Goal: Communication & Community: Answer question/provide support

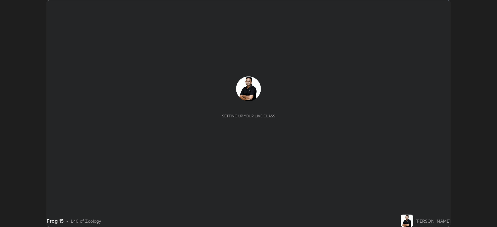
scroll to position [227, 497]
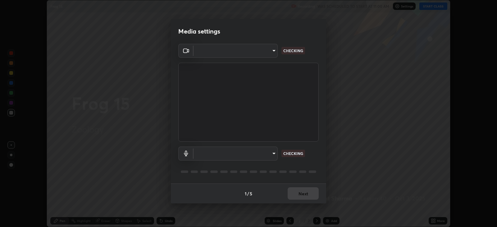
click at [274, 151] on body "Erase all Frog 15 Recording WAS SCHEDULED TO START AT 11:00 AM Settings START C…" at bounding box center [248, 113] width 497 height 227
type input "67417adfccfa8b42c30ef4407fe4a6c493a28e79373338af571501226f50bce5"
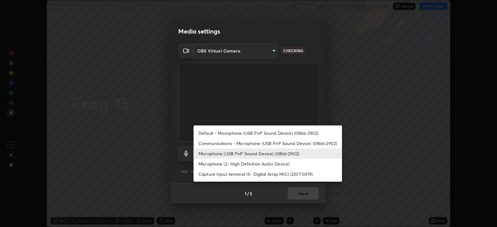
click at [271, 162] on li "Microphone (2- High Definition Audio Device)" at bounding box center [268, 164] width 149 height 10
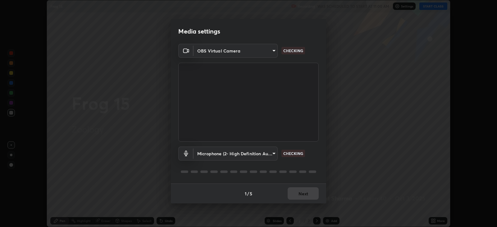
click at [267, 152] on body "Erase all Frog 15 Recording WAS SCHEDULED TO START AT 11:00 AM Settings START C…" at bounding box center [248, 113] width 497 height 227
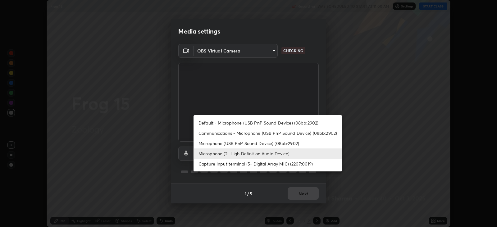
click at [264, 122] on li "Default - Microphone (USB PnP Sound Device) (08bb:2902)" at bounding box center [268, 123] width 149 height 10
type input "default"
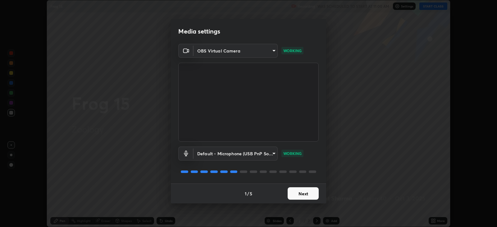
click at [300, 192] on button "Next" at bounding box center [303, 193] width 31 height 12
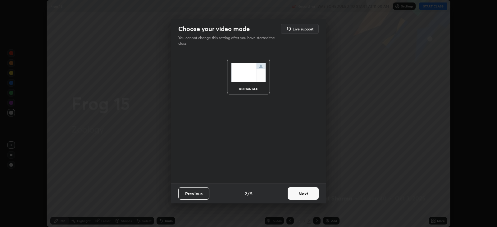
click at [308, 193] on button "Next" at bounding box center [303, 193] width 31 height 12
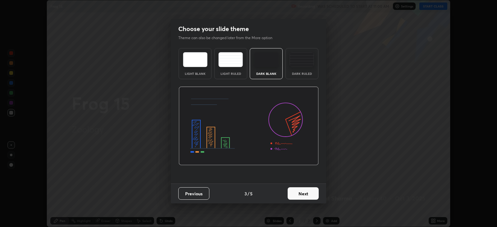
click at [314, 193] on button "Next" at bounding box center [303, 193] width 31 height 12
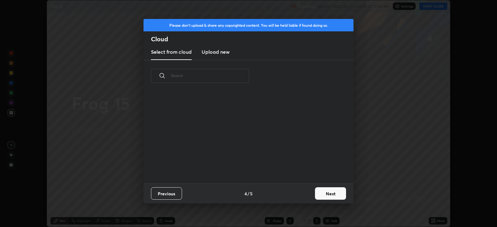
click at [328, 192] on button "Next" at bounding box center [330, 193] width 31 height 12
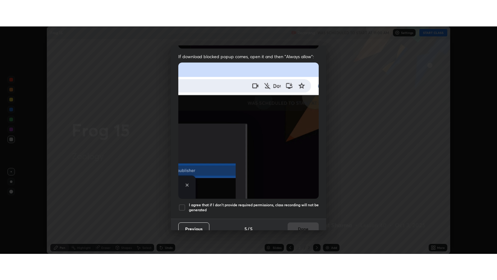
scroll to position [126, 0]
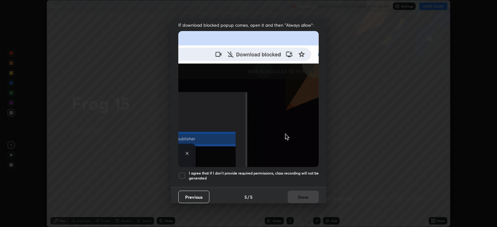
click at [185, 172] on div at bounding box center [181, 175] width 7 height 7
click at [305, 193] on button "Done" at bounding box center [303, 197] width 31 height 12
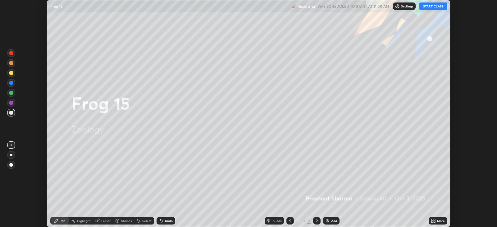
click at [435, 220] on icon at bounding box center [435, 220] width 2 height 2
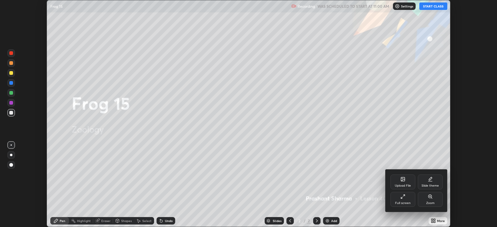
click at [429, 180] on icon at bounding box center [430, 178] width 3 height 3
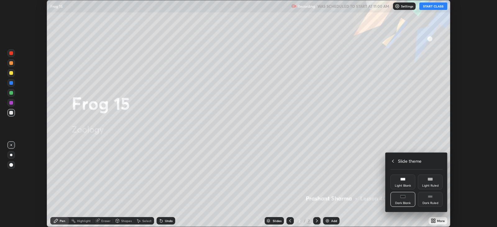
click at [403, 204] on div "Dark Blank" at bounding box center [403, 203] width 16 height 3
click at [404, 161] on h4 "Slide theme" at bounding box center [410, 161] width 24 height 7
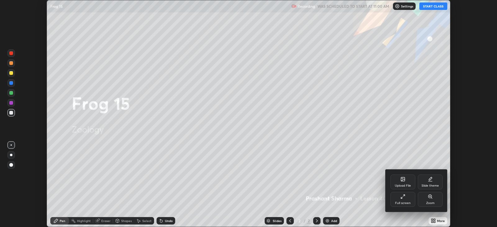
click at [406, 199] on div "Full screen" at bounding box center [403, 199] width 25 height 15
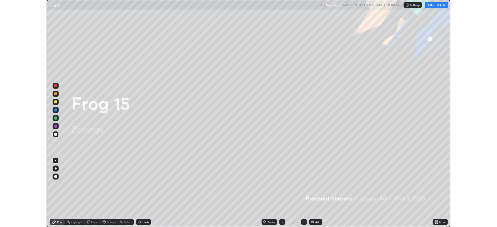
scroll to position [279, 497]
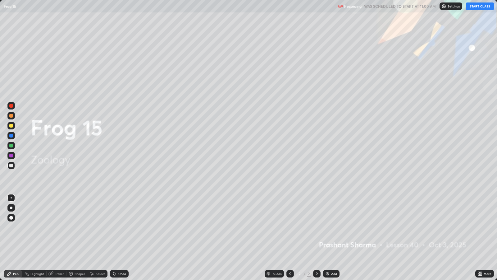
click at [335, 227] on div "Add" at bounding box center [334, 273] width 6 height 3
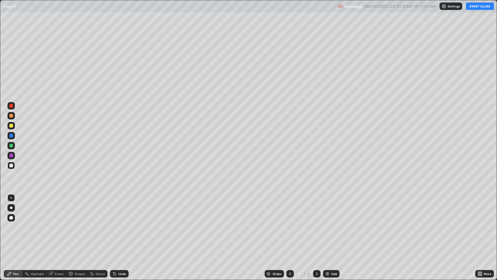
click at [480, 7] on button "START CLASS" at bounding box center [480, 5] width 28 height 7
click at [11, 166] on div at bounding box center [11, 165] width 4 height 4
click at [11, 126] on div at bounding box center [11, 126] width 4 height 4
click at [11, 165] on div at bounding box center [11, 165] width 4 height 4
click at [99, 227] on div "Select" at bounding box center [100, 273] width 9 height 3
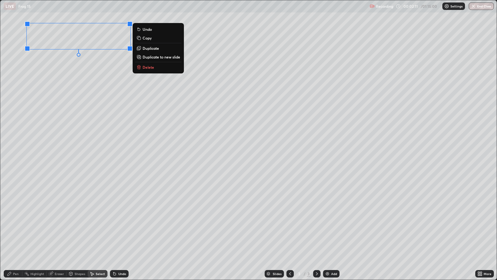
click at [150, 67] on p "Delete" at bounding box center [148, 67] width 11 height 5
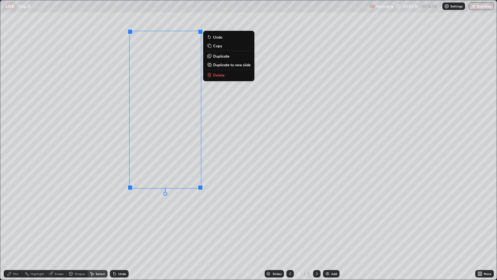
click at [135, 210] on div "0 ° Undo Copy Duplicate Duplicate to new slide Delete" at bounding box center [248, 139] width 496 height 279
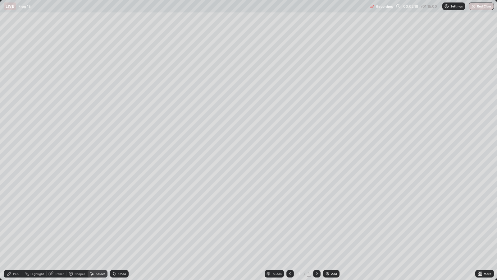
click at [54, 227] on div "Eraser" at bounding box center [57, 273] width 20 height 7
click at [15, 227] on div "Pen" at bounding box center [16, 273] width 6 height 3
click at [12, 144] on div at bounding box center [11, 146] width 4 height 4
click at [12, 124] on div at bounding box center [11, 126] width 4 height 4
click at [98, 227] on div "Select" at bounding box center [100, 273] width 9 height 3
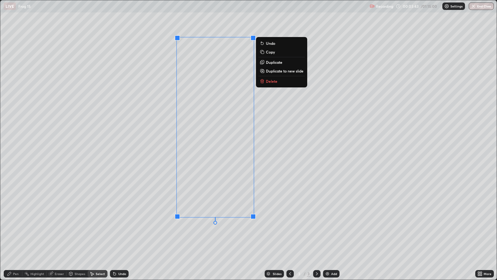
click at [133, 201] on div "0 ° Undo Copy Duplicate Duplicate to new slide Delete" at bounding box center [248, 139] width 496 height 279
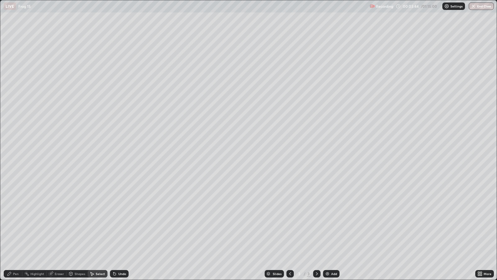
click at [16, 227] on div "Pen" at bounding box center [16, 273] width 6 height 3
click at [122, 227] on div "Undo" at bounding box center [122, 273] width 8 height 3
click at [120, 227] on div "Undo" at bounding box center [122, 273] width 8 height 3
click at [479, 227] on icon at bounding box center [479, 273] width 2 height 2
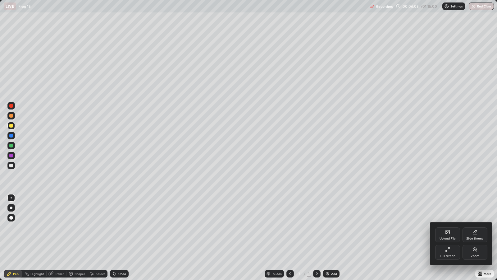
click at [449, 227] on icon at bounding box center [449, 248] width 2 height 2
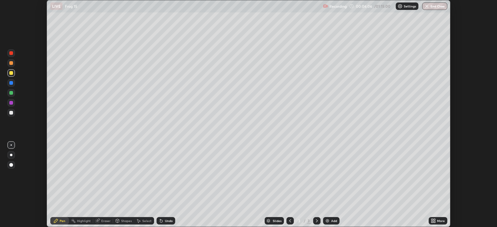
scroll to position [30842, 30572]
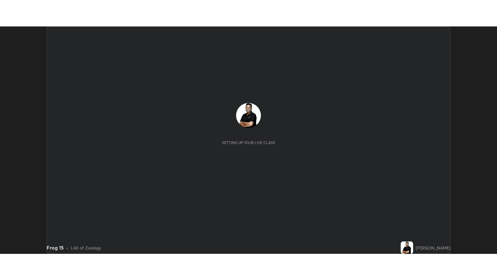
scroll to position [227, 497]
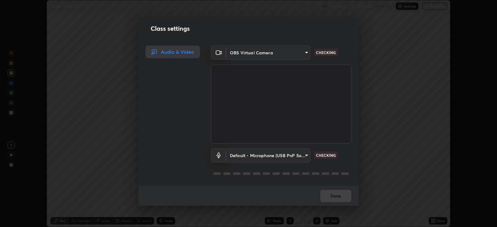
click at [304, 155] on body "Erase all LIVE Frog 15 Recording 00:06:21 / 01:15:00 Settings End Class Setting…" at bounding box center [248, 113] width 497 height 227
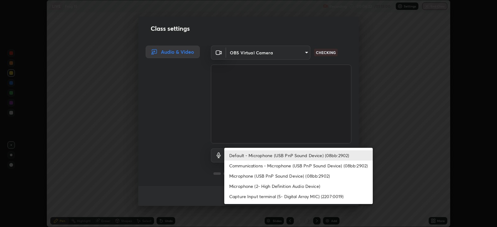
click at [287, 185] on li "Microphone (2- High Definition Audio Device)" at bounding box center [298, 186] width 149 height 10
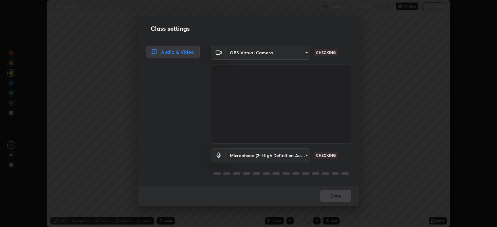
click at [288, 157] on body "Erase all LIVE Frog 15 Recording 00:06:23 / 01:15:00 Settings End Class Setting…" at bounding box center [248, 113] width 497 height 227
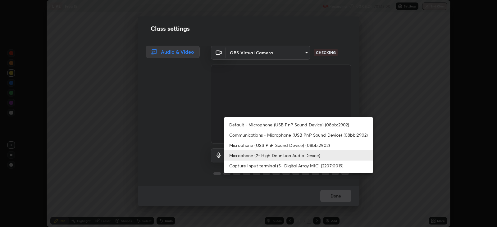
click at [262, 126] on li "Default - Microphone (USB PnP Sound Device) (08bb:2902)" at bounding box center [298, 125] width 149 height 10
type input "default"
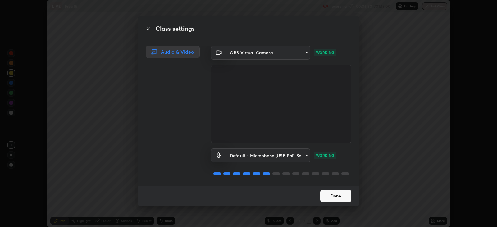
click at [339, 194] on button "Done" at bounding box center [335, 196] width 31 height 12
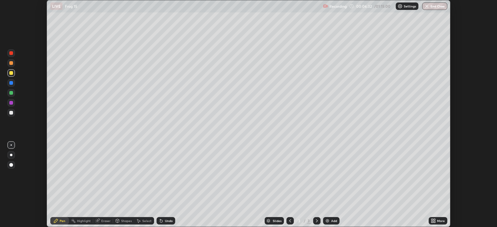
click at [432, 220] on icon at bounding box center [433, 220] width 2 height 2
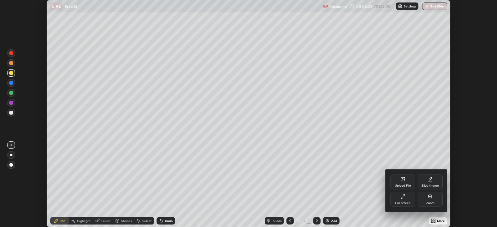
click at [404, 199] on icon at bounding box center [402, 196] width 5 height 5
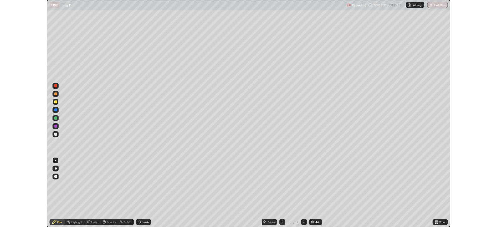
scroll to position [279, 497]
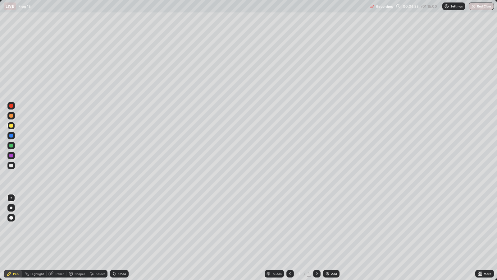
click at [11, 165] on div at bounding box center [11, 165] width 4 height 4
click at [12, 126] on div at bounding box center [11, 126] width 4 height 4
click at [9, 166] on div at bounding box center [11, 165] width 4 height 4
click at [330, 227] on div "Add" at bounding box center [331, 273] width 16 height 7
click at [11, 167] on div at bounding box center [11, 165] width 4 height 4
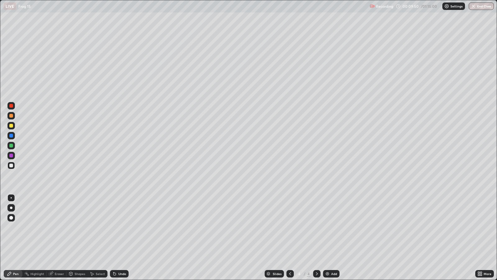
click at [13, 115] on div at bounding box center [11, 116] width 4 height 4
click at [118, 227] on div "Undo" at bounding box center [122, 273] width 8 height 3
click at [100, 227] on div "Select" at bounding box center [98, 273] width 20 height 7
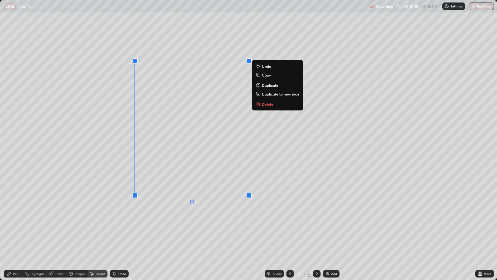
click at [122, 227] on div "0 ° Undo Copy Duplicate Duplicate to new slide Delete" at bounding box center [248, 139] width 496 height 279
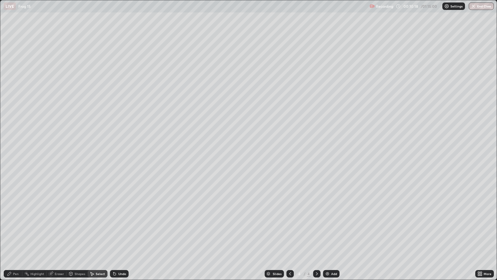
click at [123, 227] on div "0 ° Undo Copy Duplicate Duplicate to new slide Delete" at bounding box center [248, 139] width 496 height 279
click at [15, 227] on div "Pen" at bounding box center [16, 273] width 6 height 3
click at [11, 166] on div at bounding box center [11, 165] width 4 height 4
click at [11, 217] on div at bounding box center [11, 218] width 4 height 4
click at [57, 227] on div "Eraser" at bounding box center [59, 273] width 9 height 3
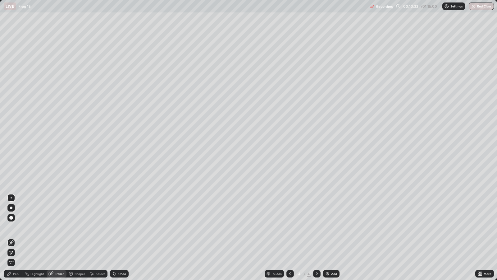
click at [16, 227] on div "Pen" at bounding box center [16, 273] width 6 height 3
click at [51, 227] on icon at bounding box center [51, 272] width 3 height 3
click at [19, 227] on div "Pen" at bounding box center [13, 273] width 19 height 7
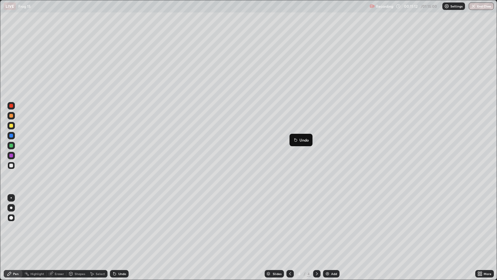
click at [12, 126] on div at bounding box center [11, 126] width 4 height 4
click at [11, 197] on div at bounding box center [11, 197] width 1 height 1
click at [11, 125] on div at bounding box center [11, 126] width 4 height 4
click at [11, 164] on div at bounding box center [11, 165] width 4 height 4
click at [11, 145] on div at bounding box center [11, 146] width 4 height 4
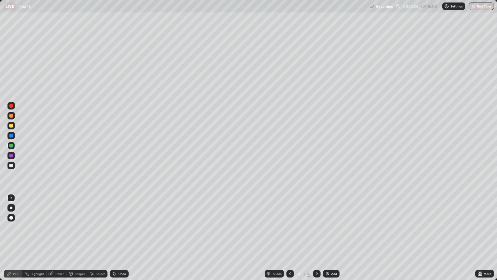
click at [12, 106] on div at bounding box center [11, 106] width 4 height 4
click at [12, 217] on div at bounding box center [11, 218] width 4 height 4
click at [290, 227] on icon at bounding box center [290, 273] width 5 height 5
click at [315, 227] on icon at bounding box center [316, 273] width 5 height 5
click at [333, 227] on div "Add" at bounding box center [334, 273] width 6 height 3
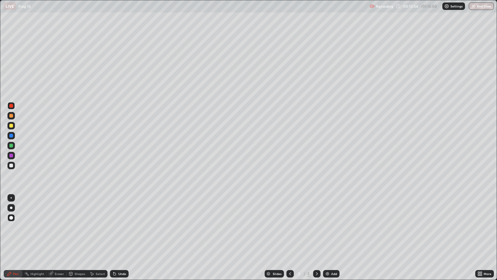
click at [11, 167] on div at bounding box center [11, 165] width 4 height 4
click at [11, 197] on div at bounding box center [11, 197] width 1 height 1
click at [117, 227] on div "Undo" at bounding box center [119, 273] width 19 height 7
click at [121, 227] on div "Undo" at bounding box center [122, 273] width 8 height 3
click at [123, 227] on div "Undo" at bounding box center [119, 273] width 19 height 7
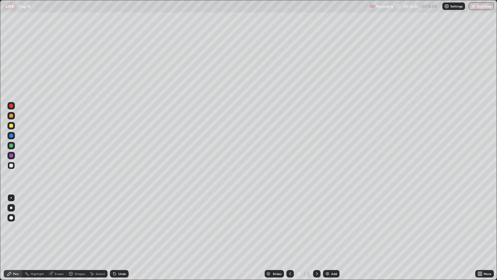
click at [121, 227] on div "Undo" at bounding box center [122, 273] width 8 height 3
click at [124, 227] on div "Undo" at bounding box center [122, 273] width 8 height 3
click at [290, 227] on icon at bounding box center [290, 273] width 5 height 5
click at [316, 227] on icon at bounding box center [317, 273] width 2 height 3
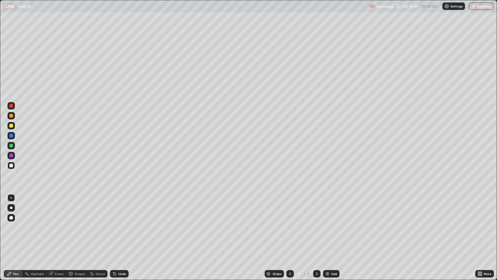
click at [316, 227] on icon at bounding box center [316, 273] width 5 height 5
click at [332, 227] on div "Add" at bounding box center [331, 273] width 16 height 7
click at [11, 165] on div at bounding box center [11, 165] width 4 height 4
click at [11, 135] on div at bounding box center [11, 136] width 4 height 4
click at [11, 217] on div at bounding box center [11, 218] width 4 height 4
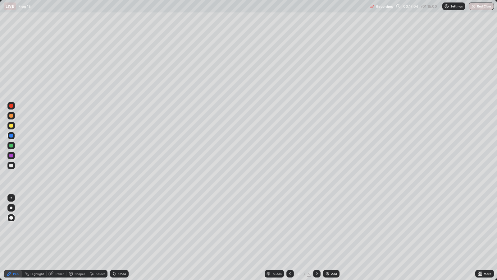
click at [11, 164] on div at bounding box center [11, 165] width 4 height 4
click at [58, 227] on div "Eraser" at bounding box center [59, 273] width 9 height 3
click at [16, 227] on div "Pen" at bounding box center [16, 273] width 6 height 3
click at [11, 126] on div at bounding box center [11, 126] width 4 height 4
click at [11, 165] on div at bounding box center [11, 165] width 4 height 4
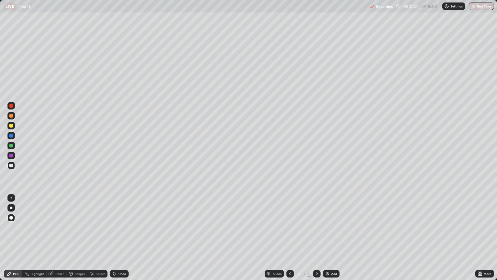
click at [11, 145] on div at bounding box center [11, 146] width 4 height 4
click at [11, 197] on div at bounding box center [11, 197] width 1 height 1
click at [11, 116] on div at bounding box center [11, 116] width 4 height 4
click at [11, 144] on div at bounding box center [11, 146] width 4 height 4
click at [12, 164] on div at bounding box center [11, 165] width 4 height 4
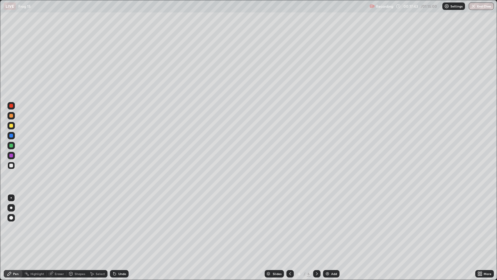
click at [11, 217] on div at bounding box center [11, 218] width 4 height 4
click at [11, 145] on div at bounding box center [11, 146] width 4 height 4
click at [98, 227] on div "Select" at bounding box center [100, 273] width 9 height 3
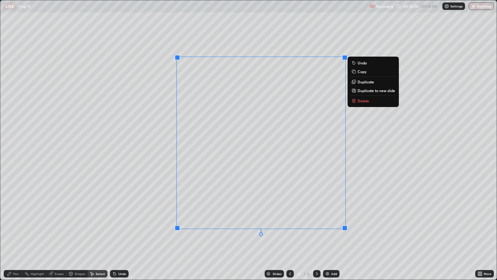
click at [162, 163] on div "0 ° Undo Copy Duplicate Duplicate to new slide Delete" at bounding box center [248, 139] width 496 height 279
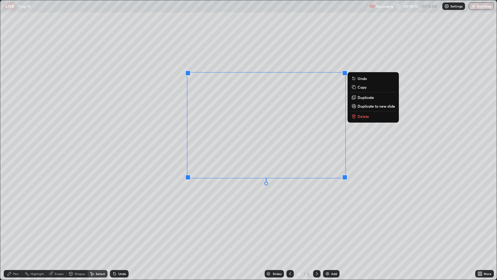
click at [171, 163] on div "0 ° Undo Copy Duplicate Duplicate to new slide Delete" at bounding box center [248, 139] width 496 height 279
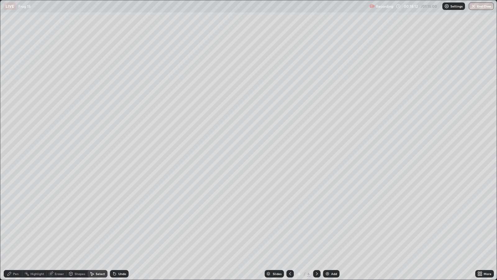
click at [17, 227] on div "Pen" at bounding box center [16, 273] width 6 height 3
click at [11, 126] on div at bounding box center [11, 126] width 4 height 4
click at [11, 197] on div at bounding box center [11, 197] width 1 height 1
click at [97, 227] on div "Select" at bounding box center [100, 273] width 9 height 3
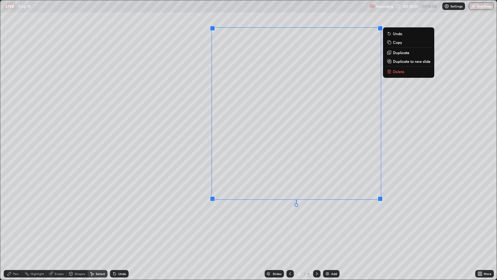
click at [170, 207] on div "0 ° Undo Copy Duplicate Duplicate to new slide Delete" at bounding box center [248, 139] width 496 height 279
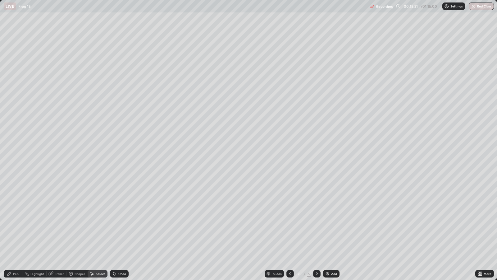
click at [12, 227] on div "Pen" at bounding box center [13, 273] width 19 height 7
click at [11, 198] on div at bounding box center [11, 197] width 1 height 1
click at [11, 116] on div at bounding box center [11, 116] width 4 height 4
click at [121, 227] on div "Undo" at bounding box center [119, 273] width 19 height 7
click at [121, 227] on div "Undo" at bounding box center [122, 273] width 8 height 3
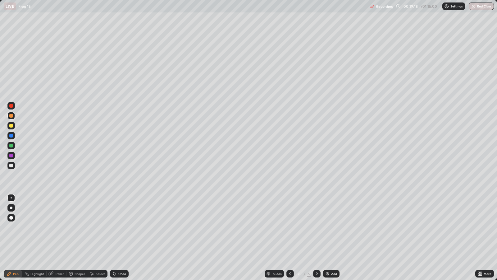
click at [122, 227] on div "Undo" at bounding box center [122, 273] width 8 height 3
click at [123, 227] on div "Undo" at bounding box center [122, 273] width 8 height 3
click at [125, 227] on div "Undo" at bounding box center [122, 273] width 8 height 3
click at [10, 116] on div at bounding box center [11, 116] width 4 height 4
click at [10, 106] on div at bounding box center [11, 106] width 4 height 4
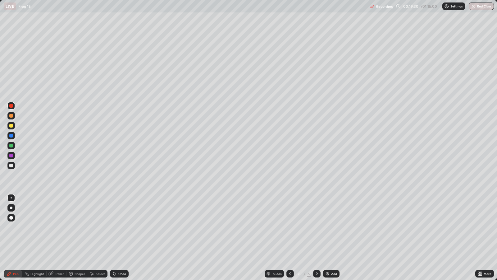
click at [11, 125] on div at bounding box center [11, 126] width 4 height 4
click at [13, 126] on div at bounding box center [11, 126] width 4 height 4
click at [115, 227] on icon at bounding box center [114, 273] width 2 height 2
click at [117, 227] on div "Undo" at bounding box center [119, 273] width 19 height 7
click at [118, 227] on div "Undo" at bounding box center [122, 273] width 8 height 3
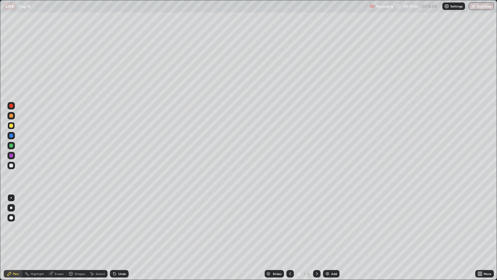
click at [119, 227] on div "Undo" at bounding box center [119, 273] width 19 height 7
click at [118, 227] on div "Undo" at bounding box center [119, 273] width 19 height 7
click at [119, 227] on div "Undo" at bounding box center [119, 273] width 19 height 7
click at [10, 165] on div at bounding box center [11, 165] width 4 height 4
click at [12, 166] on div at bounding box center [11, 165] width 4 height 4
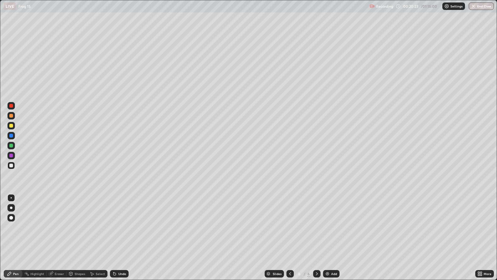
click at [11, 126] on div at bounding box center [11, 126] width 4 height 4
click at [58, 227] on div "Eraser" at bounding box center [59, 273] width 9 height 3
click at [16, 227] on div "Pen" at bounding box center [16, 273] width 6 height 3
click at [11, 165] on div at bounding box center [11, 165] width 4 height 4
click at [118, 227] on div "Undo" at bounding box center [119, 273] width 19 height 7
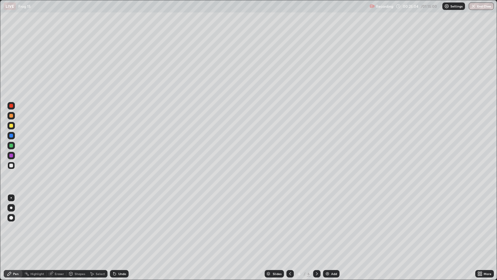
click at [120, 227] on div "Undo" at bounding box center [122, 273] width 8 height 3
click at [122, 227] on div "Undo" at bounding box center [122, 273] width 8 height 3
click at [330, 227] on div "Add" at bounding box center [331, 273] width 16 height 7
click at [13, 165] on div at bounding box center [11, 165] width 4 height 4
click at [11, 165] on div at bounding box center [11, 165] width 4 height 4
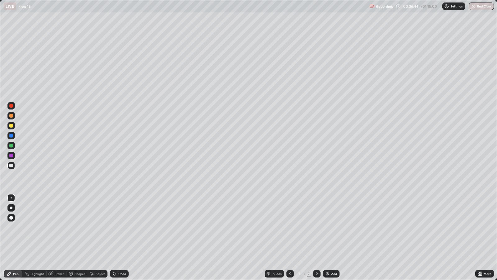
click at [11, 154] on div at bounding box center [11, 155] width 4 height 4
click at [11, 114] on div at bounding box center [11, 116] width 4 height 4
click at [14, 214] on div at bounding box center [10, 218] width 7 height 10
click at [13, 146] on div at bounding box center [11, 146] width 4 height 4
click at [11, 197] on div at bounding box center [11, 197] width 1 height 1
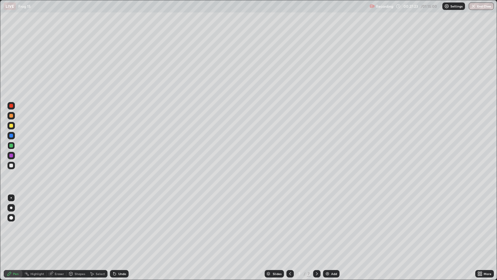
click at [11, 147] on div at bounding box center [11, 146] width 4 height 4
click at [11, 216] on div at bounding box center [11, 218] width 4 height 4
click at [124, 227] on div "Undo" at bounding box center [119, 273] width 19 height 7
click at [127, 227] on div "Undo" at bounding box center [119, 273] width 19 height 7
click at [11, 125] on div at bounding box center [11, 126] width 4 height 4
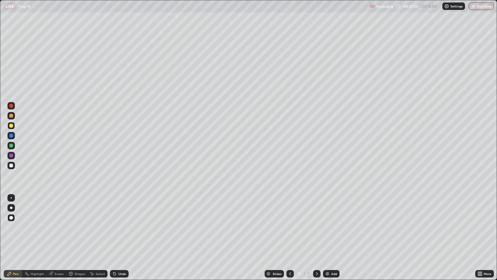
click at [11, 197] on div at bounding box center [11, 197] width 1 height 1
click at [10, 166] on div at bounding box center [11, 165] width 4 height 4
click at [12, 125] on div at bounding box center [11, 126] width 4 height 4
click at [97, 227] on div "Select" at bounding box center [100, 273] width 9 height 3
click at [59, 227] on div "Eraser" at bounding box center [59, 273] width 9 height 3
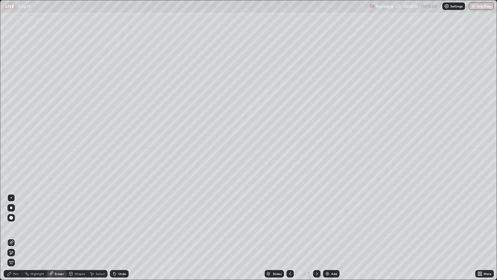
click at [20, 227] on div "Pen" at bounding box center [13, 273] width 19 height 7
click at [330, 227] on div "Add" at bounding box center [331, 273] width 16 height 7
click at [11, 116] on div at bounding box center [11, 116] width 4 height 4
click at [11, 145] on div at bounding box center [11, 146] width 4 height 4
click at [289, 227] on icon at bounding box center [290, 273] width 2 height 3
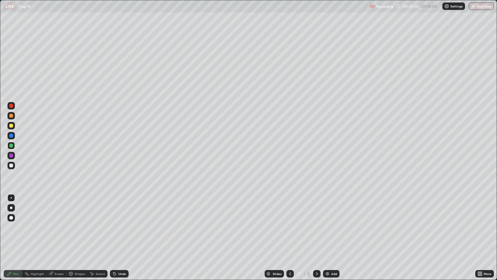
click at [289, 227] on icon at bounding box center [290, 273] width 5 height 5
click at [290, 227] on icon at bounding box center [290, 273] width 5 height 5
click at [317, 227] on icon at bounding box center [316, 273] width 5 height 5
click at [316, 227] on icon at bounding box center [316, 273] width 5 height 5
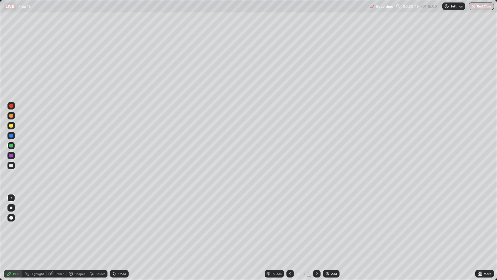
click at [316, 227] on icon at bounding box center [316, 273] width 5 height 5
click at [290, 227] on icon at bounding box center [290, 273] width 5 height 5
click at [293, 227] on div at bounding box center [289, 273] width 7 height 12
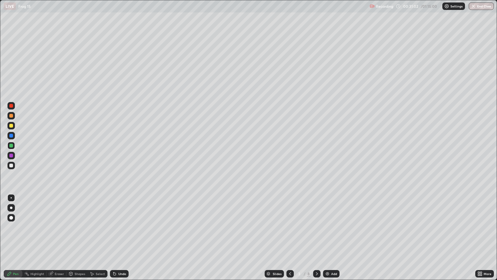
click at [291, 227] on icon at bounding box center [290, 273] width 5 height 5
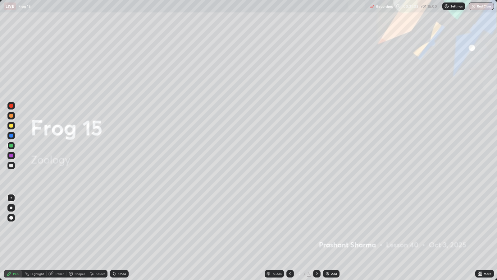
click at [316, 227] on icon at bounding box center [316, 273] width 5 height 5
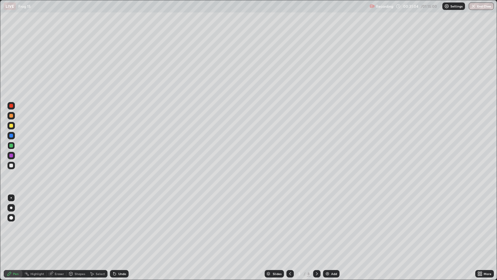
click at [317, 227] on icon at bounding box center [316, 273] width 5 height 5
click at [316, 227] on icon at bounding box center [316, 273] width 5 height 5
click at [318, 227] on div at bounding box center [316, 273] width 7 height 7
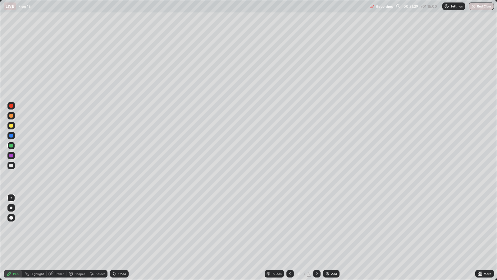
click at [290, 227] on icon at bounding box center [290, 273] width 5 height 5
click at [316, 227] on div at bounding box center [316, 273] width 7 height 7
click at [330, 227] on div "Add" at bounding box center [331, 273] width 16 height 7
click at [12, 166] on div at bounding box center [11, 165] width 4 height 4
click at [121, 227] on div "Undo" at bounding box center [122, 273] width 8 height 3
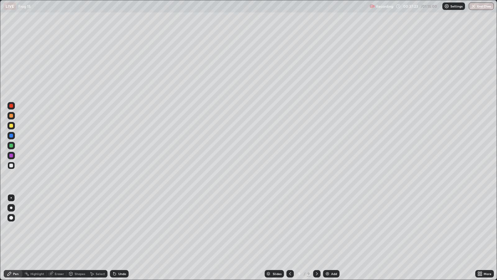
click at [120, 227] on div "Undo" at bounding box center [119, 273] width 19 height 7
click at [120, 227] on div "Undo" at bounding box center [122, 273] width 8 height 3
click at [119, 227] on div "Undo" at bounding box center [119, 273] width 19 height 7
click at [478, 227] on icon at bounding box center [480, 273] width 5 height 5
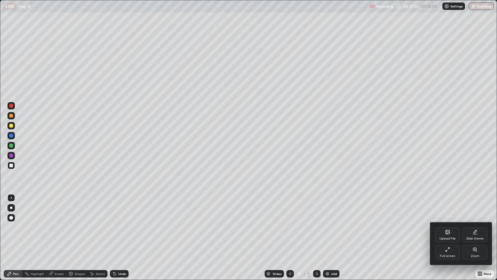
click at [452, 227] on div "Full screen" at bounding box center [447, 252] width 25 height 15
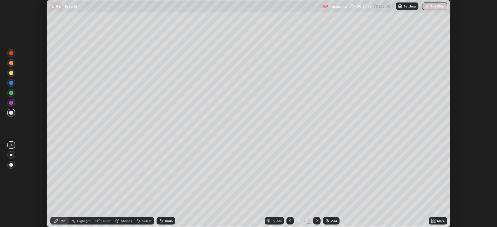
scroll to position [30842, 30572]
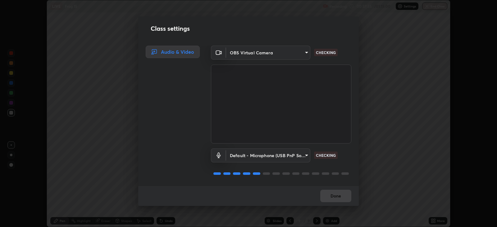
click at [305, 156] on body "Erase all LIVE Frog 15 Recording 00:37:55 / 01:15:00 Settings End Class Setting…" at bounding box center [248, 113] width 497 height 227
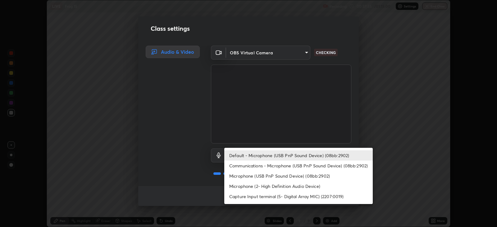
click at [290, 176] on li "Microphone (USB PnP Sound Device) (08bb:2902)" at bounding box center [298, 176] width 149 height 10
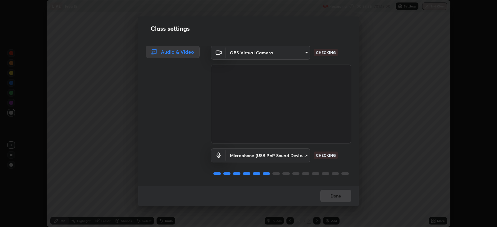
click at [302, 155] on body "Erase all LIVE Frog 15 Recording 00:37:56 / 01:15:00 Settings End Class Setting…" at bounding box center [248, 113] width 497 height 227
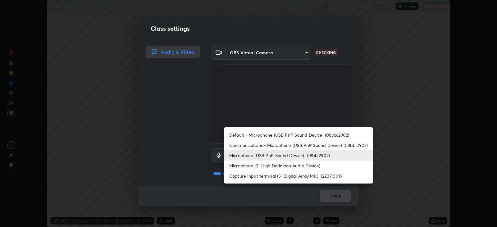
click at [268, 135] on li "Default - Microphone (USB PnP Sound Device) (08bb:2902)" at bounding box center [298, 135] width 149 height 10
type input "default"
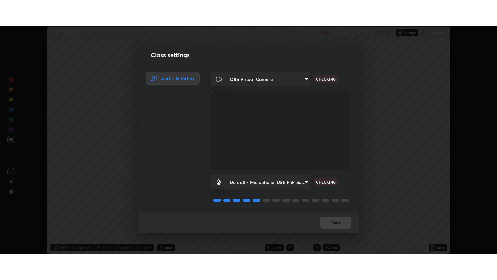
scroll to position [0, 0]
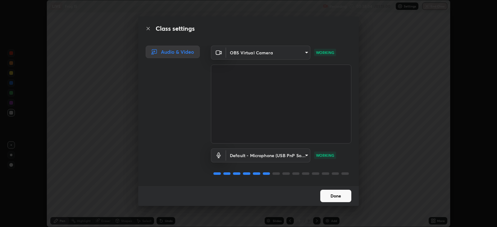
click at [337, 195] on button "Done" at bounding box center [335, 196] width 31 height 12
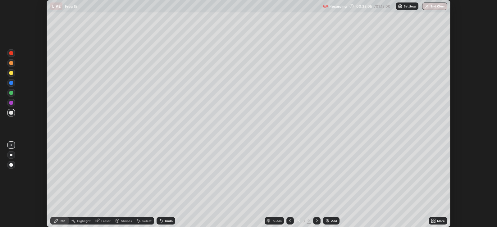
click at [432, 220] on icon at bounding box center [433, 220] width 2 height 2
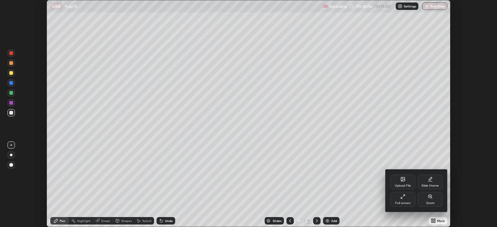
click at [407, 198] on div "Full screen" at bounding box center [403, 199] width 25 height 15
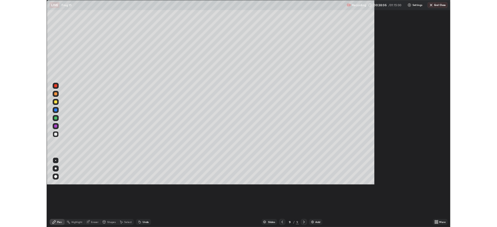
scroll to position [279, 497]
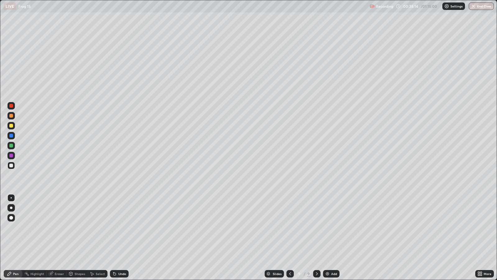
click at [9, 165] on div at bounding box center [11, 165] width 4 height 4
click at [121, 227] on div "Undo" at bounding box center [119, 273] width 19 height 7
click at [120, 227] on div "Undo" at bounding box center [119, 273] width 19 height 7
click at [120, 227] on div "Undo" at bounding box center [122, 273] width 8 height 3
click at [121, 227] on div "Undo" at bounding box center [122, 273] width 8 height 3
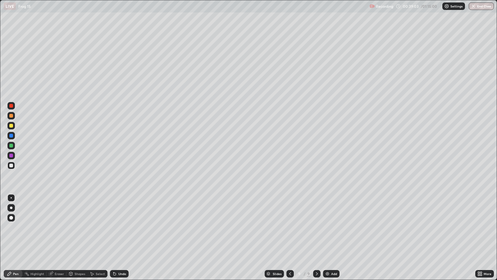
click at [11, 146] on div at bounding box center [11, 146] width 4 height 4
click at [10, 216] on div at bounding box center [11, 218] width 4 height 4
click at [11, 116] on div at bounding box center [11, 116] width 4 height 4
click at [11, 126] on div at bounding box center [11, 126] width 4 height 4
click at [11, 197] on div at bounding box center [11, 197] width 1 height 1
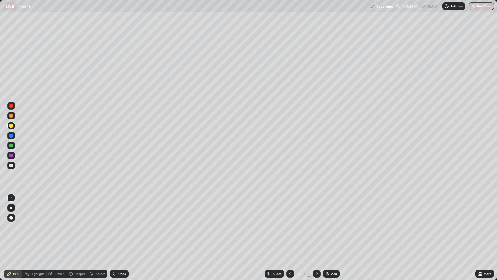
click at [11, 165] on div at bounding box center [11, 165] width 4 height 4
click at [334, 227] on div "Add" at bounding box center [334, 273] width 6 height 3
click at [12, 126] on div at bounding box center [11, 126] width 4 height 4
click at [328, 227] on img at bounding box center [327, 273] width 5 height 5
click at [13, 166] on div at bounding box center [11, 165] width 4 height 4
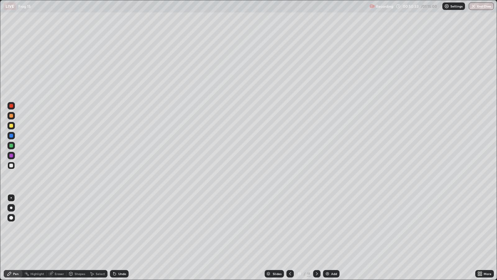
click at [124, 227] on div "Undo" at bounding box center [122, 273] width 8 height 3
click at [290, 227] on icon at bounding box center [290, 273] width 2 height 3
click at [290, 227] on icon at bounding box center [290, 273] width 5 height 5
click at [317, 227] on icon at bounding box center [316, 273] width 5 height 5
click at [316, 227] on icon at bounding box center [316, 273] width 5 height 5
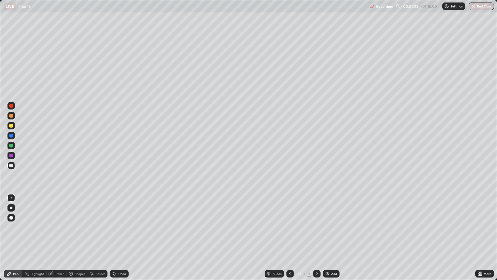
click at [11, 154] on div at bounding box center [11, 155] width 4 height 4
click at [11, 215] on div at bounding box center [10, 217] width 7 height 7
click at [330, 227] on div "Add" at bounding box center [331, 273] width 16 height 7
click at [11, 197] on div at bounding box center [11, 197] width 1 height 1
click at [11, 165] on div at bounding box center [11, 165] width 4 height 4
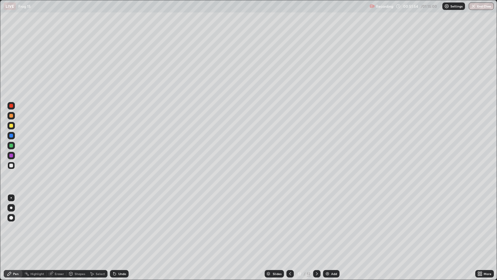
click at [12, 145] on div at bounding box center [11, 146] width 4 height 4
click at [289, 227] on icon at bounding box center [290, 273] width 5 height 5
click at [288, 227] on icon at bounding box center [290, 273] width 5 height 5
click at [290, 227] on icon at bounding box center [290, 273] width 5 height 5
click at [318, 227] on icon at bounding box center [316, 273] width 5 height 5
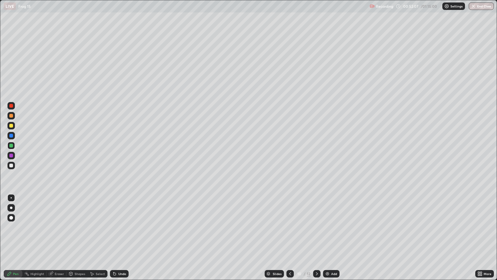
click at [316, 227] on icon at bounding box center [316, 273] width 5 height 5
click at [318, 227] on icon at bounding box center [316, 273] width 5 height 5
click at [11, 126] on div at bounding box center [11, 126] width 4 height 4
click at [11, 218] on div at bounding box center [11, 218] width 4 height 4
click at [290, 227] on icon at bounding box center [290, 273] width 5 height 5
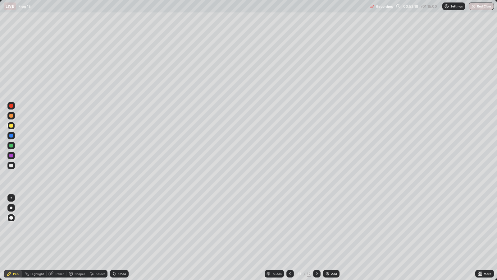
click at [316, 227] on icon at bounding box center [316, 273] width 5 height 5
click at [315, 227] on icon at bounding box center [316, 273] width 5 height 5
click at [332, 227] on div "Add" at bounding box center [334, 273] width 6 height 3
click at [480, 227] on icon at bounding box center [480, 273] width 5 height 5
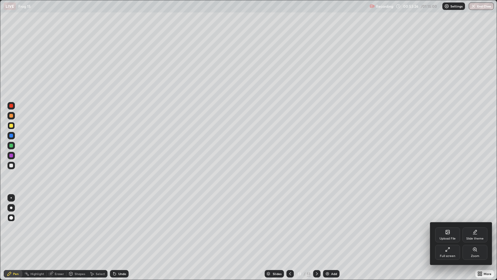
click at [450, 227] on icon at bounding box center [447, 249] width 5 height 5
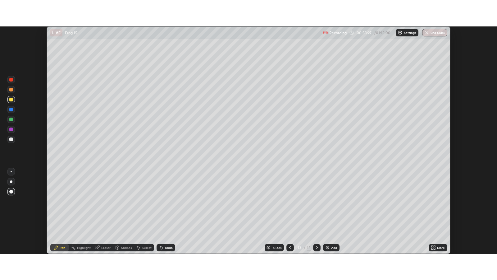
scroll to position [30842, 30572]
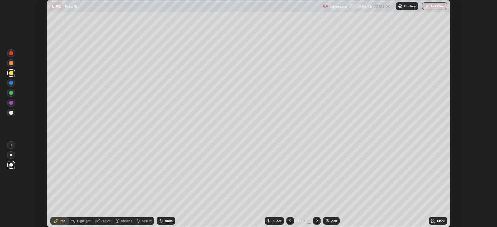
click at [290, 218] on div at bounding box center [289, 220] width 7 height 7
click at [289, 217] on div at bounding box center [289, 221] width 7 height 12
click at [290, 221] on icon at bounding box center [290, 220] width 5 height 5
click at [289, 221] on icon at bounding box center [290, 220] width 2 height 3
click at [290, 219] on icon at bounding box center [290, 220] width 5 height 5
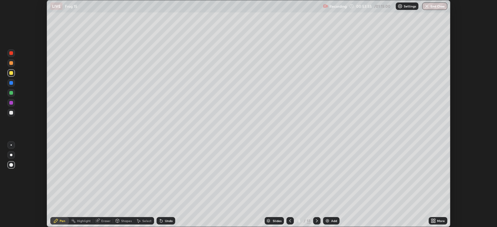
click at [286, 218] on div at bounding box center [289, 221] width 7 height 12
click at [434, 220] on icon at bounding box center [435, 220] width 2 height 2
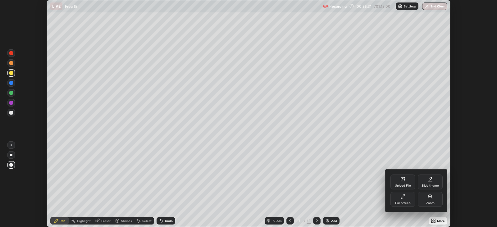
click at [404, 197] on icon at bounding box center [402, 196] width 5 height 5
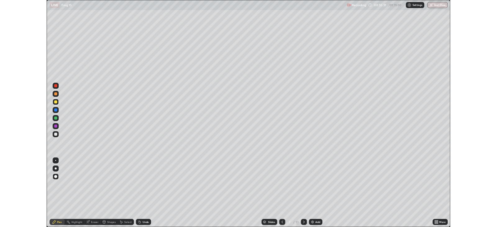
scroll to position [279, 497]
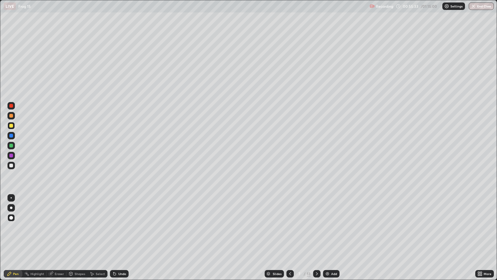
click at [316, 227] on icon at bounding box center [316, 273] width 5 height 5
click at [317, 227] on div at bounding box center [316, 273] width 7 height 7
click at [317, 227] on icon at bounding box center [316, 273] width 5 height 5
click at [316, 227] on icon at bounding box center [316, 273] width 5 height 5
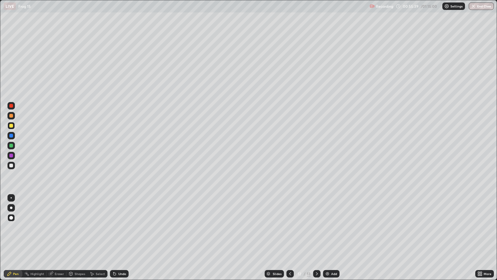
click at [316, 227] on icon at bounding box center [317, 273] width 2 height 3
click at [11, 197] on div at bounding box center [11, 197] width 1 height 1
click at [10, 164] on div at bounding box center [11, 165] width 4 height 4
click at [120, 227] on div "Undo" at bounding box center [119, 273] width 19 height 7
click at [119, 227] on div "Undo" at bounding box center [122, 273] width 8 height 3
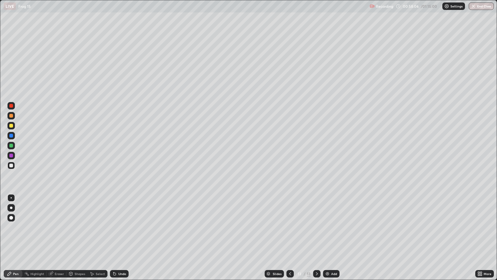
click at [290, 227] on icon at bounding box center [290, 273] width 5 height 5
click at [290, 227] on div at bounding box center [289, 273] width 7 height 7
click at [290, 227] on icon at bounding box center [290, 273] width 5 height 5
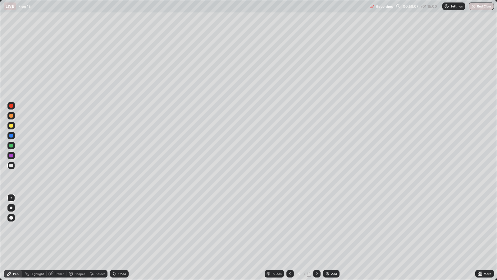
click at [290, 227] on icon at bounding box center [290, 273] width 2 height 3
click at [290, 227] on icon at bounding box center [290, 273] width 5 height 5
click at [290, 227] on icon at bounding box center [290, 273] width 2 height 3
click at [290, 227] on icon at bounding box center [290, 273] width 5 height 5
click at [288, 227] on icon at bounding box center [290, 273] width 5 height 5
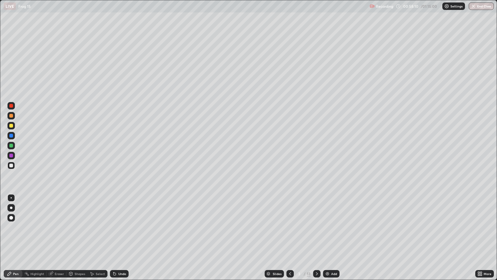
click at [290, 227] on icon at bounding box center [290, 273] width 5 height 5
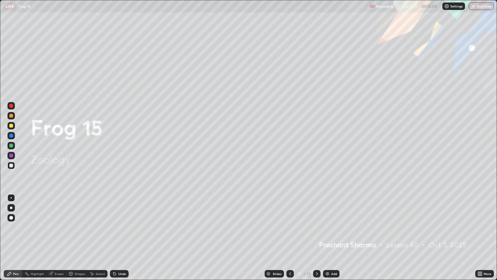
click at [317, 227] on div at bounding box center [316, 273] width 7 height 7
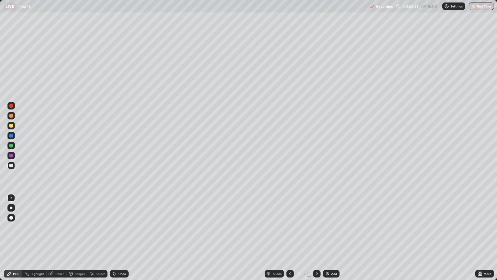
click at [316, 227] on icon at bounding box center [316, 273] width 5 height 5
click at [315, 227] on icon at bounding box center [316, 273] width 5 height 5
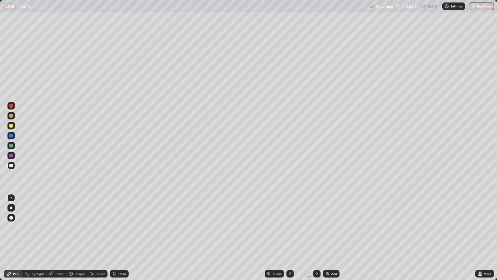
click at [319, 227] on div at bounding box center [316, 273] width 7 height 12
click at [316, 227] on icon at bounding box center [316, 273] width 5 height 5
click at [317, 227] on icon at bounding box center [316, 273] width 5 height 5
click at [316, 227] on icon at bounding box center [316, 273] width 5 height 5
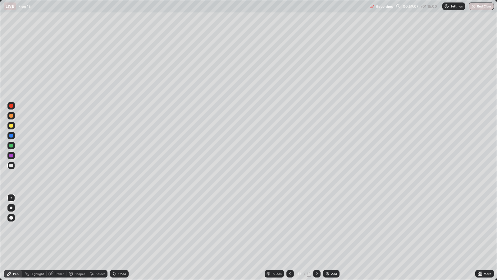
click at [316, 227] on icon at bounding box center [316, 273] width 5 height 5
click at [486, 5] on button "End Class" at bounding box center [481, 5] width 25 height 7
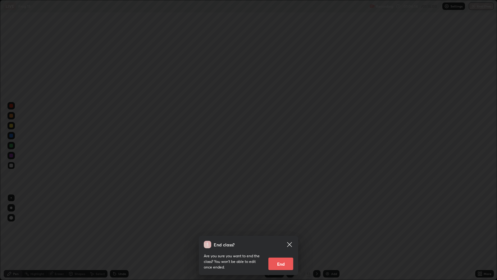
click at [289, 227] on button "End" at bounding box center [280, 263] width 25 height 12
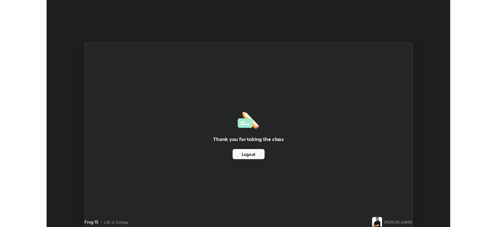
scroll to position [30842, 30572]
